Goal: Task Accomplishment & Management: Manage account settings

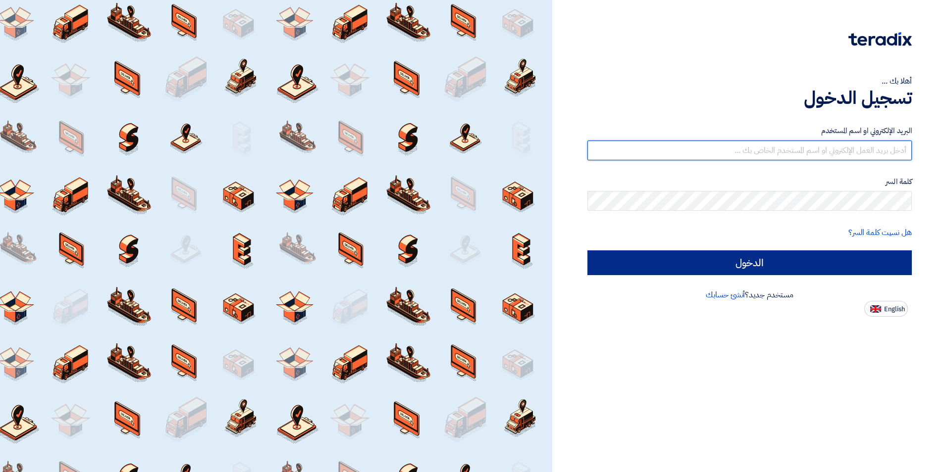
type input "[PERSON_NAME][EMAIL_ADDRESS][PERSON_NAME][DOMAIN_NAME]"
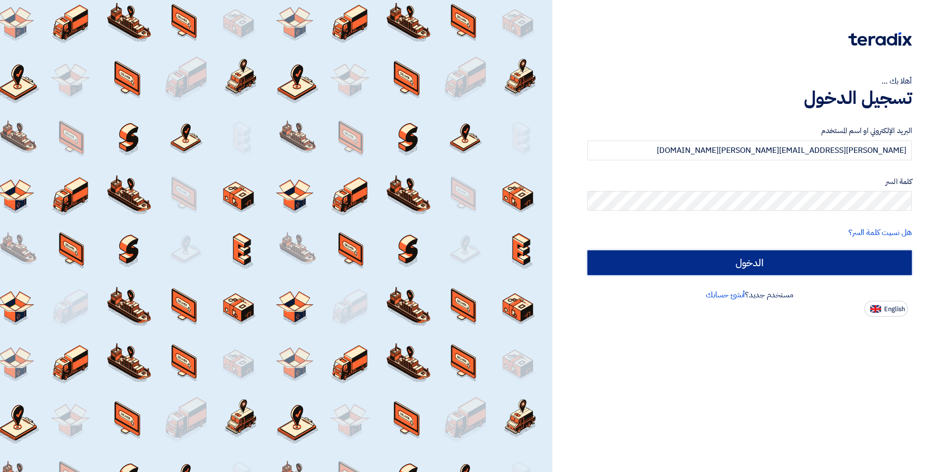
click at [645, 264] on input "الدخول" at bounding box center [749, 263] width 324 height 25
type input "Sign in"
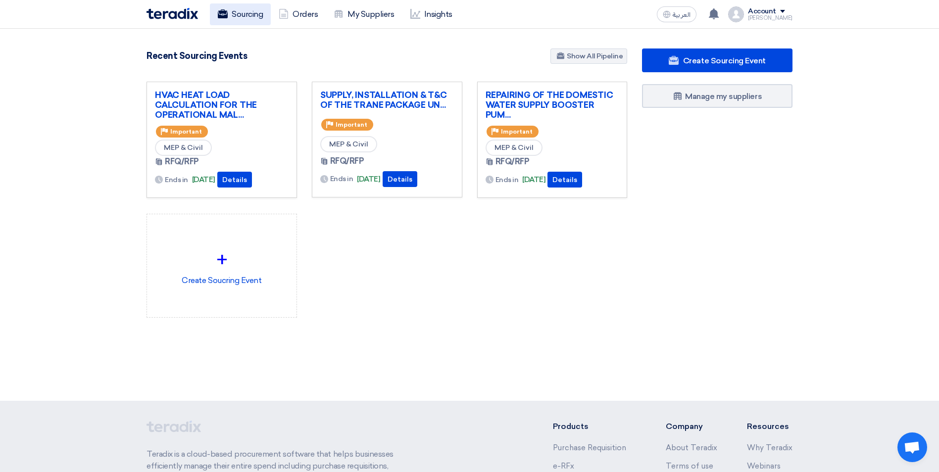
click at [237, 17] on link "Sourcing" at bounding box center [240, 14] width 61 height 22
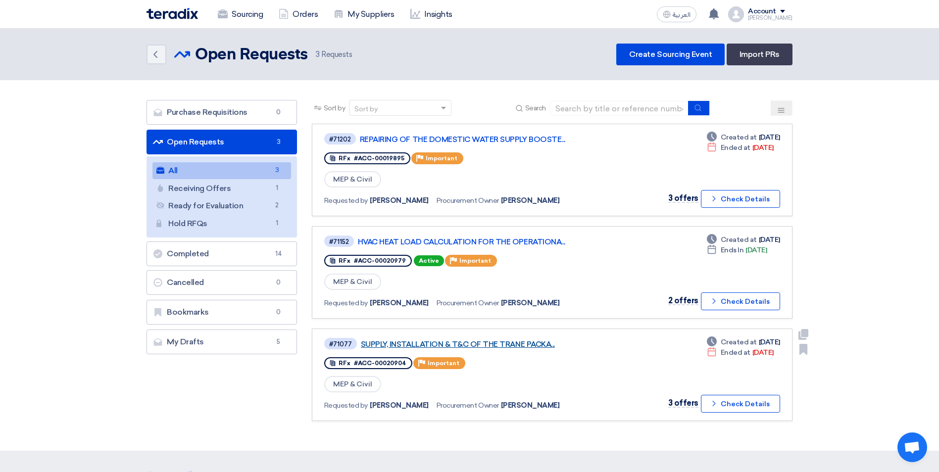
click at [497, 343] on link "SUPPLY, INSTALLATION & T&C OF THE TRANE PACKA..." at bounding box center [485, 344] width 248 height 9
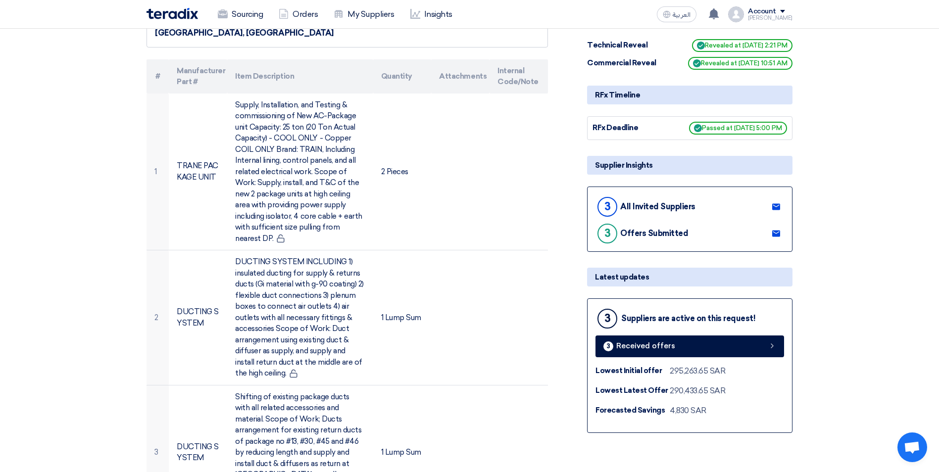
scroll to position [114, 0]
